Goal: Transaction & Acquisition: Book appointment/travel/reservation

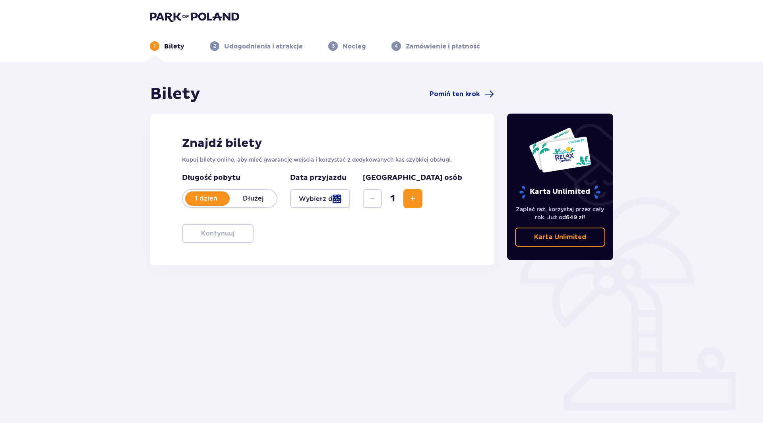
type input "[DATE]"
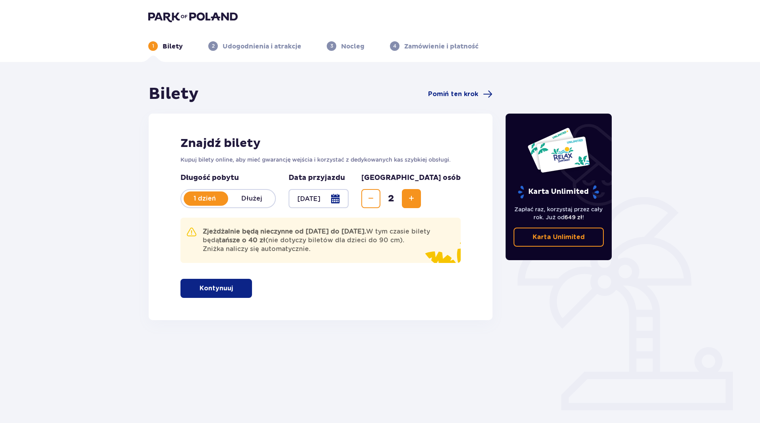
click at [239, 281] on button "Kontynuuj" at bounding box center [217, 288] width 72 height 19
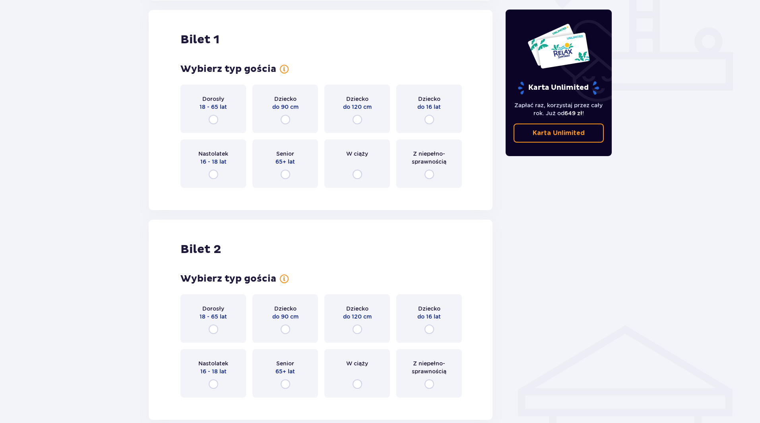
scroll to position [320, 0]
click at [212, 120] on input "radio" at bounding box center [214, 120] width 10 height 10
radio input "true"
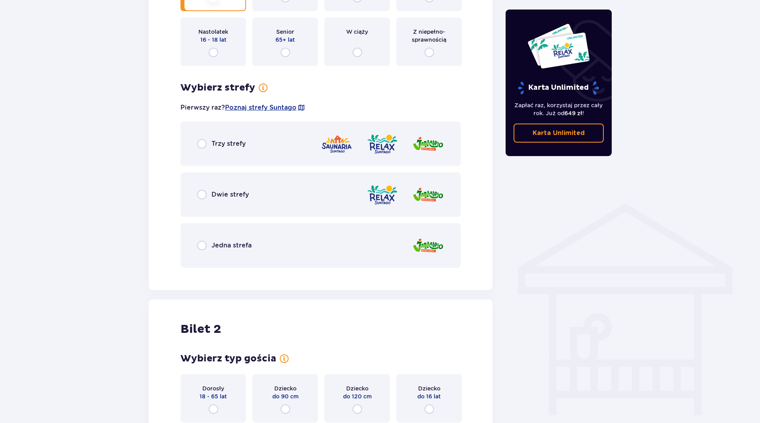
scroll to position [435, 0]
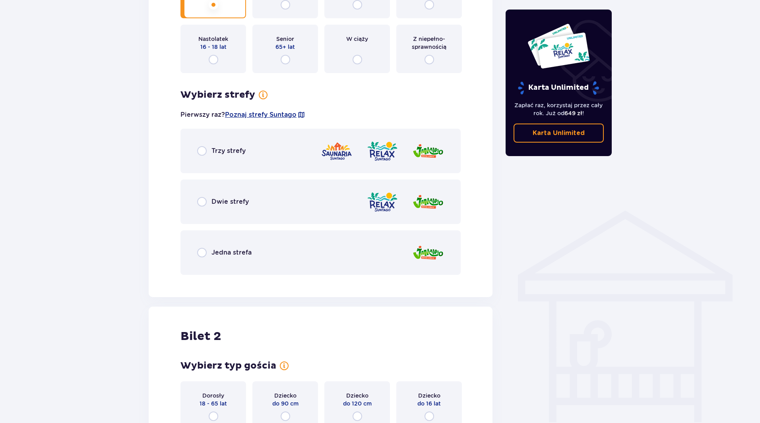
click at [206, 158] on div "Trzy strefy" at bounding box center [321, 151] width 280 height 45
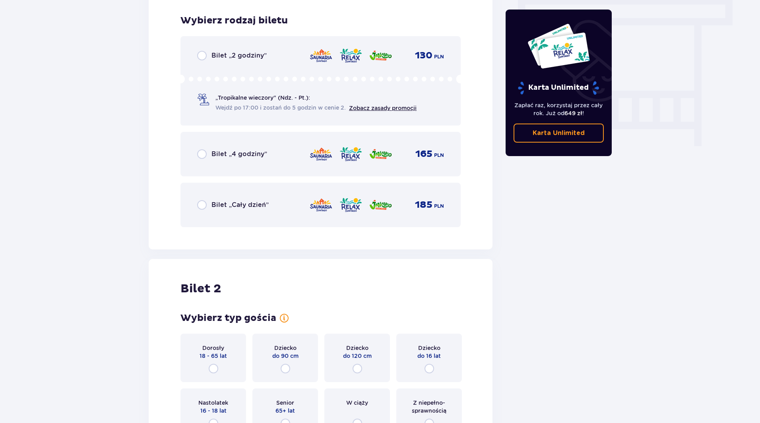
scroll to position [716, 0]
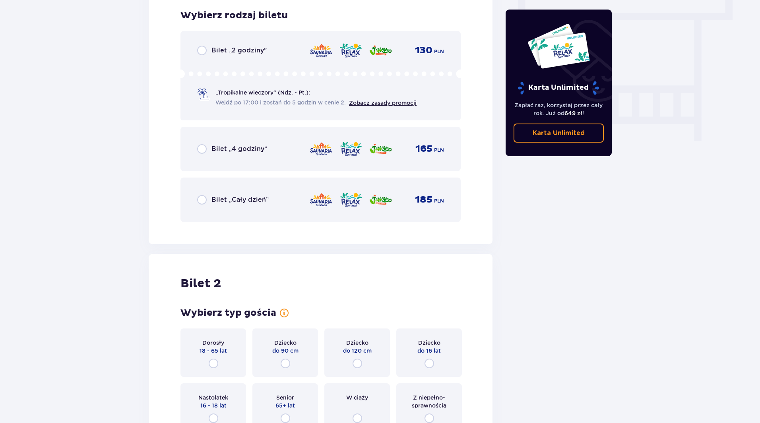
click at [204, 151] on input "radio" at bounding box center [202, 149] width 10 height 10
radio input "true"
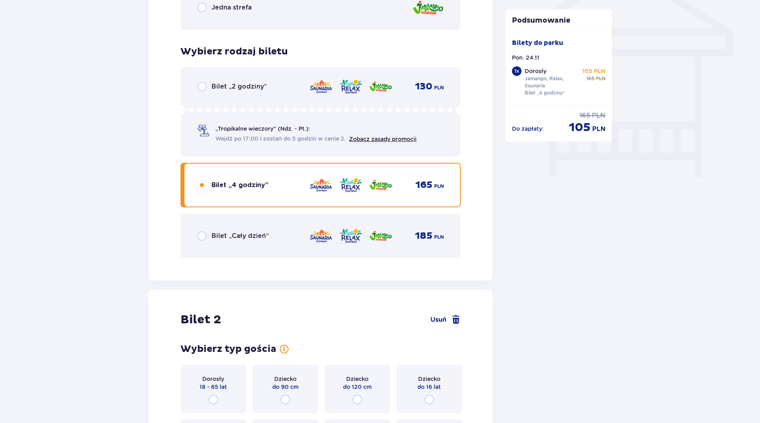
scroll to position [674, 0]
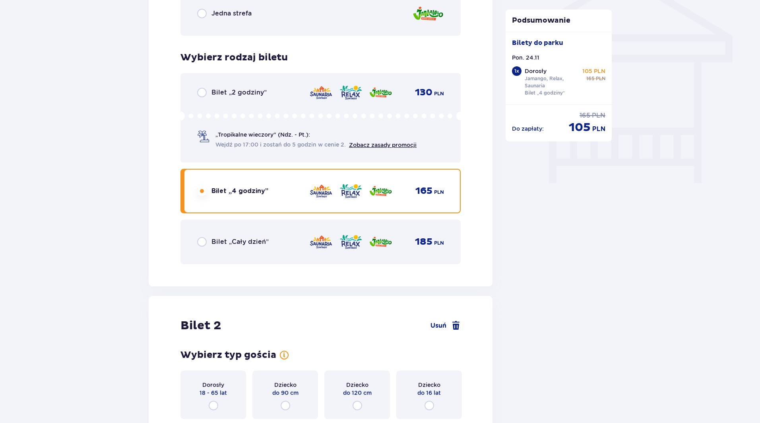
click at [204, 242] on input "radio" at bounding box center [202, 242] width 10 height 10
radio input "true"
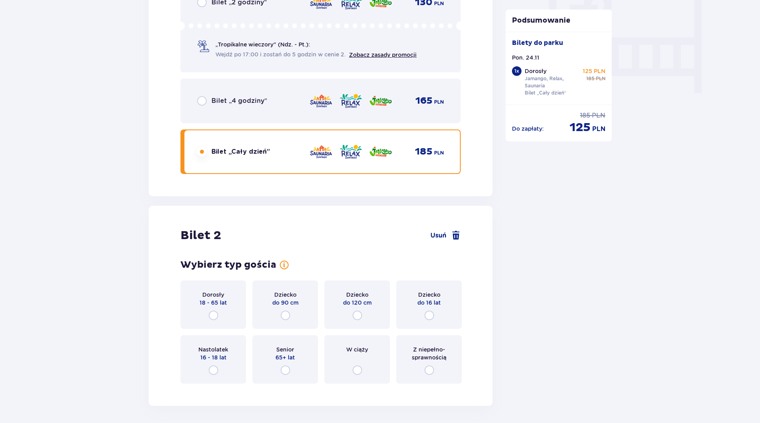
scroll to position [754, 0]
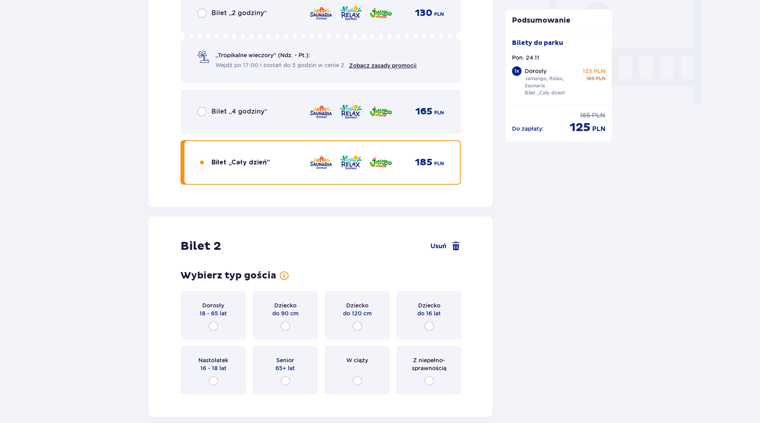
click at [208, 110] on div "Bilet „4 godziny”" at bounding box center [232, 112] width 70 height 10
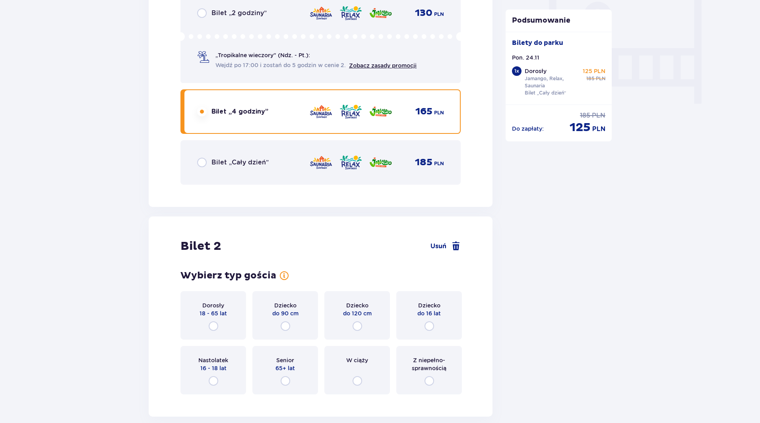
scroll to position [833, 0]
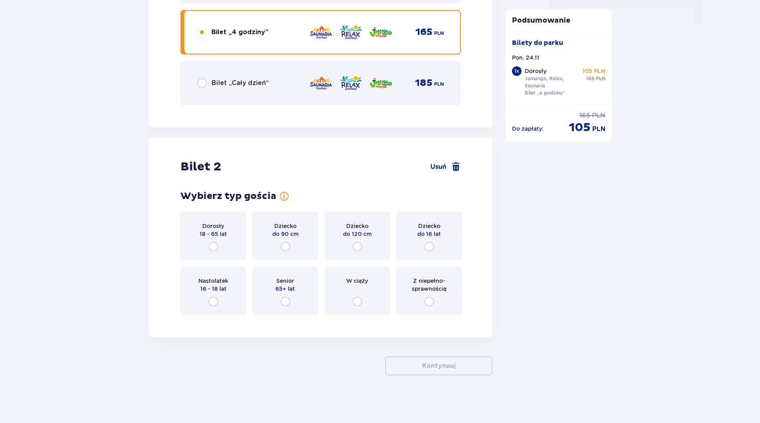
click at [204, 80] on input "radio" at bounding box center [202, 83] width 10 height 10
